Goal: Transaction & Acquisition: Purchase product/service

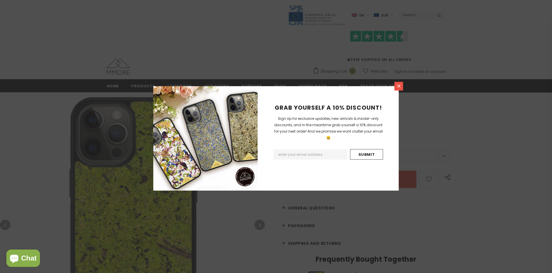
click at [399, 86] on icon at bounding box center [398, 85] width 3 height 3
